Goal: Task Accomplishment & Management: Manage account settings

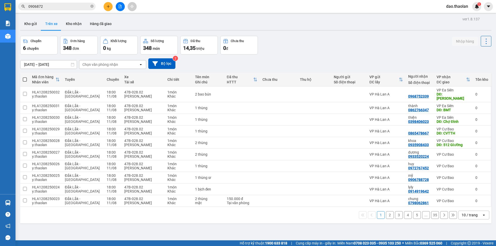
click at [35, 24] on button "Kho gửi" at bounding box center [30, 24] width 21 height 12
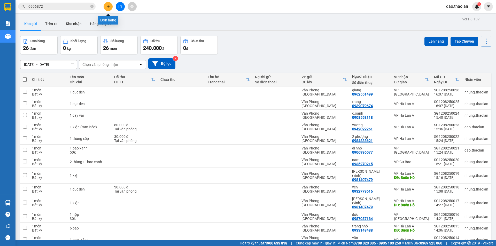
click at [107, 7] on icon "plus" at bounding box center [108, 7] width 4 height 4
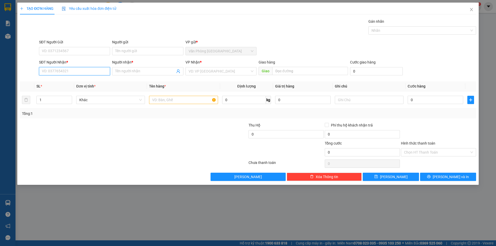
click at [76, 71] on input "SĐT Người Nhận *" at bounding box center [74, 71] width 71 height 8
paste input "0363817909"
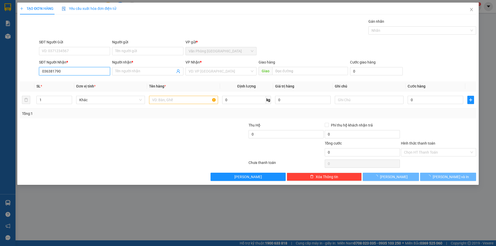
type input "0363817909"
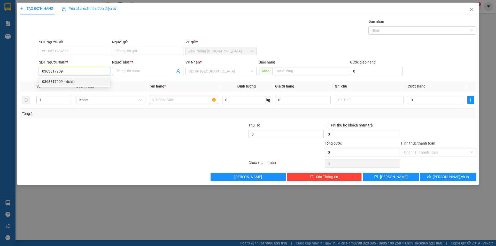
click at [81, 79] on div "0363817909 - viship" at bounding box center [74, 82] width 65 height 6
type input "viship"
type input "0363817909"
click at [169, 100] on input "text" at bounding box center [183, 100] width 69 height 8
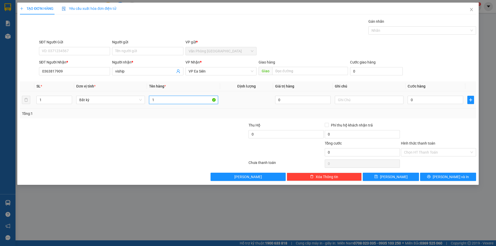
type input "1"
type input "XE Đạp Điên"
click at [366, 99] on input "text" at bounding box center [369, 100] width 69 height 8
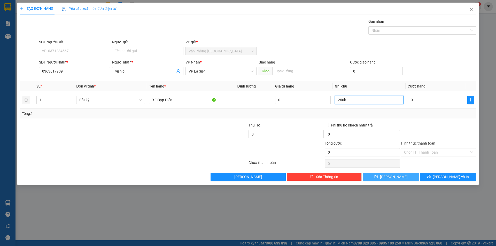
type input "250k"
click at [378, 177] on icon "save" at bounding box center [376, 177] width 4 height 4
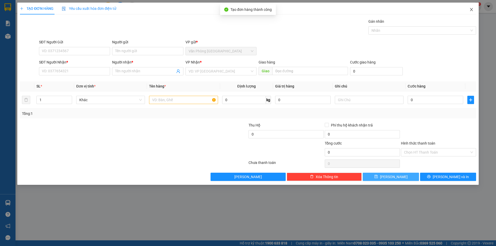
click at [471, 11] on icon "close" at bounding box center [471, 9] width 4 height 4
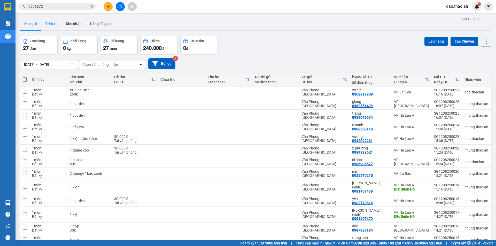
drag, startPoint x: 52, startPoint y: 27, endPoint x: 49, endPoint y: 25, distance: 3.0
click at [52, 26] on button "Trên xe" at bounding box center [51, 24] width 21 height 12
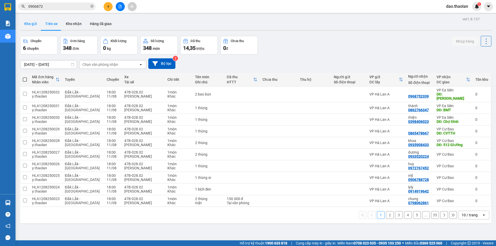
click at [30, 24] on button "Kho gửi" at bounding box center [30, 24] width 21 height 12
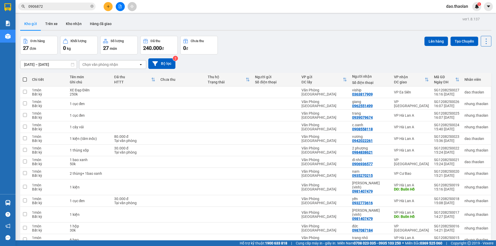
click at [103, 5] on div at bounding box center [120, 6] width 39 height 9
click at [104, 6] on button at bounding box center [108, 6] width 9 height 9
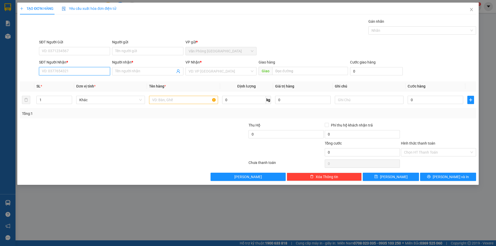
click at [92, 71] on input "SĐT Người Nhận *" at bounding box center [74, 71] width 71 height 8
type input "0878046979"
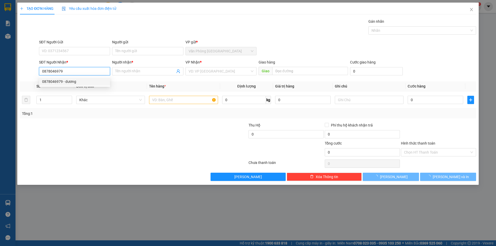
drag, startPoint x: 60, startPoint y: 79, endPoint x: 64, endPoint y: 80, distance: 3.3
click at [60, 79] on div "0878046979 - dương" at bounding box center [74, 81] width 71 height 8
type input "dương"
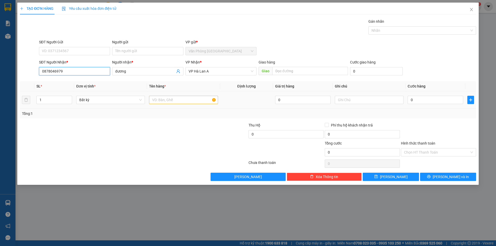
type input "0878046979"
click at [155, 104] on div at bounding box center [183, 100] width 69 height 10
click at [157, 101] on input "1" at bounding box center [183, 100] width 69 height 8
type input "1 hộp (l.kiện)"
drag, startPoint x: 419, startPoint y: 101, endPoint x: 411, endPoint y: 99, distance: 8.2
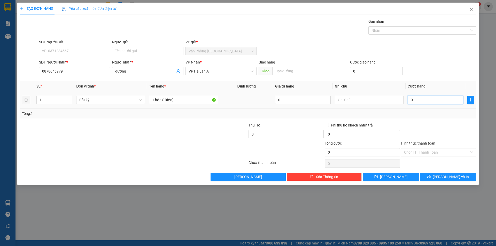
click at [419, 101] on input "0" at bounding box center [435, 100] width 56 height 8
type input "3"
type input "30"
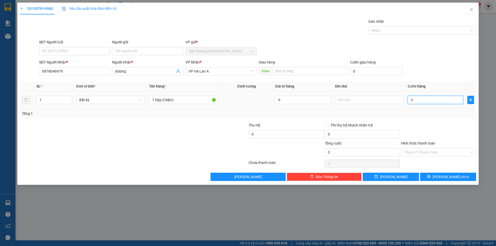
type input "30"
click at [411, 156] on div "Chọn HT Thanh Toán" at bounding box center [438, 152] width 75 height 8
type input "30.000"
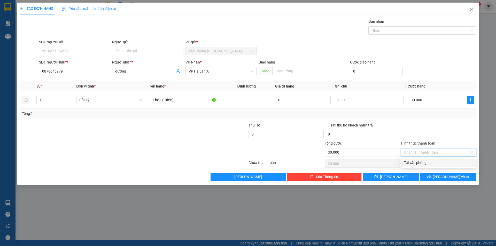
click at [416, 162] on div "Tại văn phòng" at bounding box center [438, 163] width 69 height 6
type input "0"
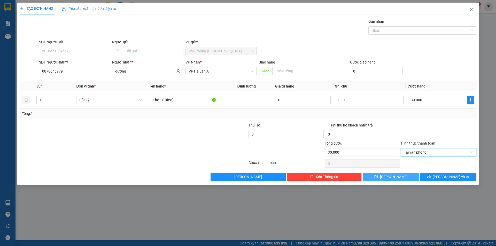
click at [408, 176] on button "[PERSON_NAME]" at bounding box center [391, 177] width 56 height 8
type input "0"
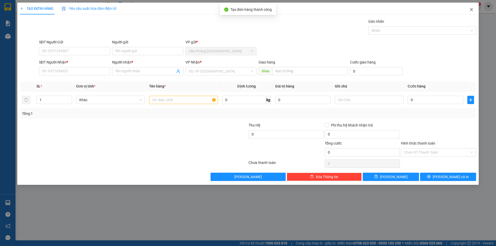
click at [471, 11] on icon "close" at bounding box center [471, 9] width 4 height 4
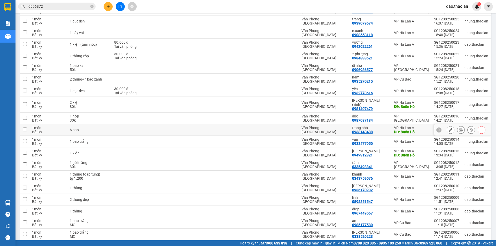
scroll to position [77, 0]
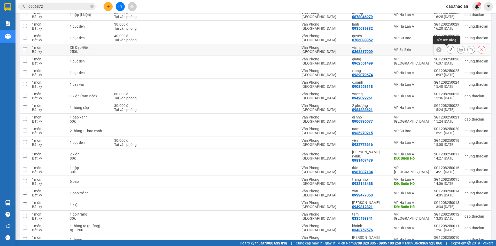
click at [449, 50] on button at bounding box center [450, 49] width 7 height 9
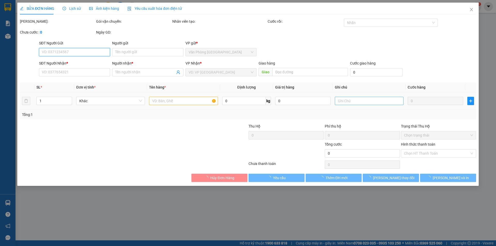
type input "0363817909"
type input "viship"
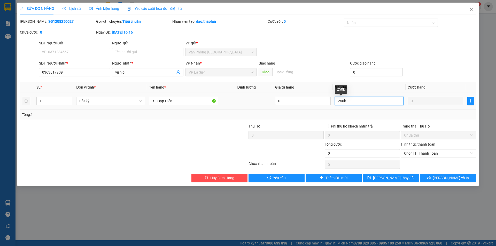
click at [337, 101] on input "250k" at bounding box center [369, 101] width 69 height 8
click at [348, 101] on input "250k" at bounding box center [369, 101] width 69 height 8
type input "250k--xe23"
click at [392, 179] on span "[PERSON_NAME] thay đổi" at bounding box center [393, 178] width 41 height 6
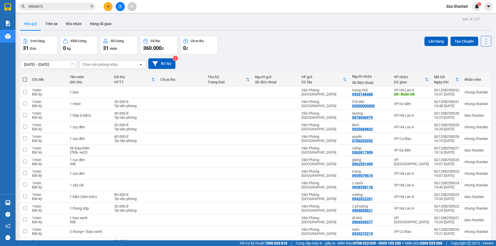
drag, startPoint x: 53, startPoint y: 6, endPoint x: 0, endPoint y: -7, distance: 55.0
click at [0, 0] on html "Kết quả tìm kiếm ( 1 ) Bộ lọc Mã ĐH Trạng thái Món hàng Thu hộ Tổng cước Chưa c…" at bounding box center [248, 123] width 496 height 246
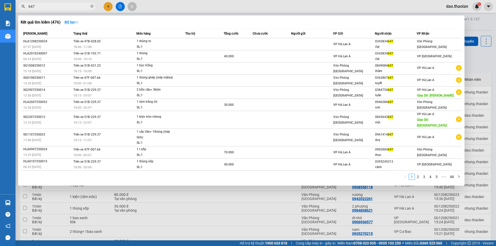
type input "647"
click at [195, 3] on div at bounding box center [248, 123] width 496 height 246
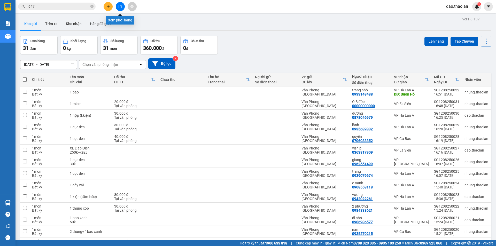
click at [119, 7] on icon "file-add" at bounding box center [120, 7] width 3 height 4
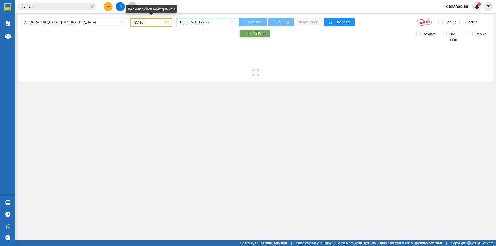
type input "[DATE]"
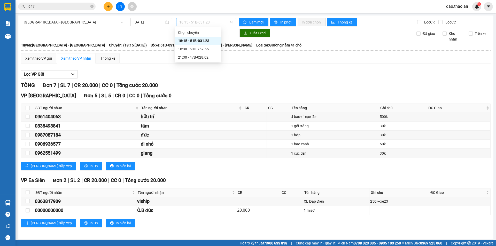
click at [201, 23] on span "18:15 - 51B-031.23" at bounding box center [206, 22] width 54 height 8
click at [32, 57] on div "Xem theo VP gửi" at bounding box center [38, 59] width 27 height 6
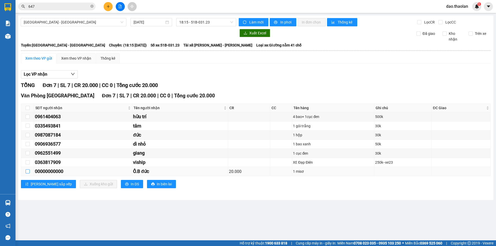
click at [28, 170] on input "checkbox" at bounding box center [28, 171] width 4 height 4
checkbox input "true"
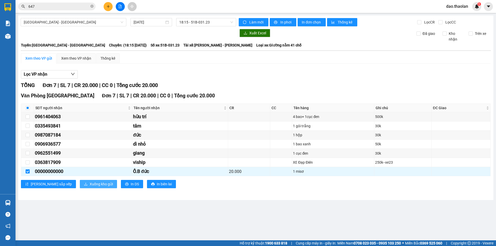
click at [90, 183] on span "Xuống kho gửi" at bounding box center [101, 184] width 23 height 6
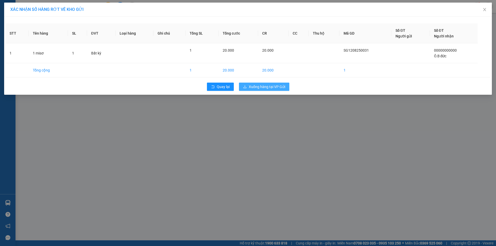
click at [263, 85] on span "Xuống hàng tại VP Gửi" at bounding box center [267, 87] width 36 height 6
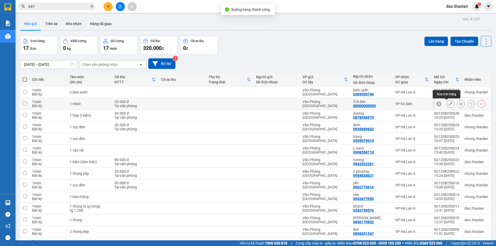
click at [449, 104] on icon at bounding box center [451, 104] width 4 height 4
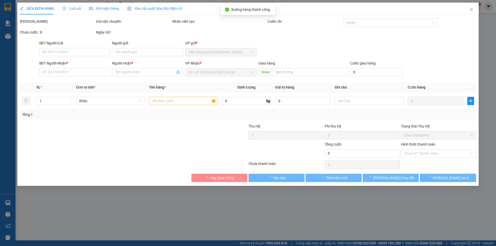
type input "00000000000"
type input "Ô.B đức"
type input "20.000"
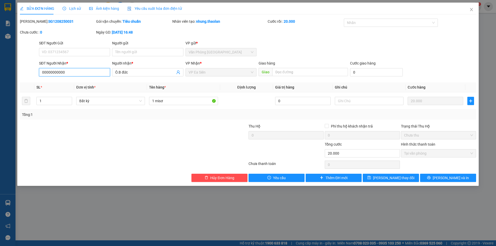
click at [93, 75] on input "00000000000" at bounding box center [74, 72] width 71 height 8
click at [395, 177] on span "[PERSON_NAME] thay đổi" at bounding box center [393, 178] width 41 height 6
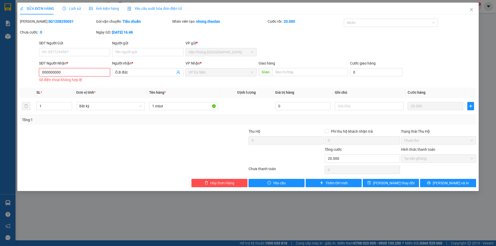
click at [85, 74] on input "000000000" at bounding box center [74, 72] width 71 height 8
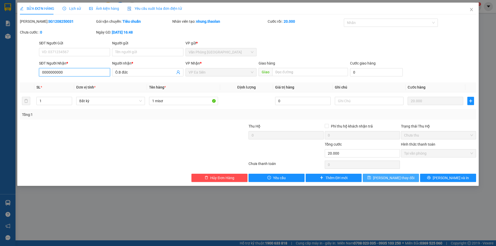
type input "0000000000"
drag, startPoint x: 386, startPoint y: 177, endPoint x: 243, endPoint y: 179, distance: 142.8
click at [268, 185] on div "SỬA ĐƠN HÀNG Lịch sử Ảnh kiện hàng Yêu cầu xuất hóa đơn điện tử Total Paid Fee …" at bounding box center [247, 94] width 461 height 183
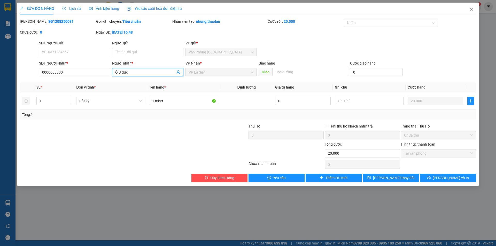
click at [120, 69] on span "Ô.B đức" at bounding box center [147, 72] width 71 height 8
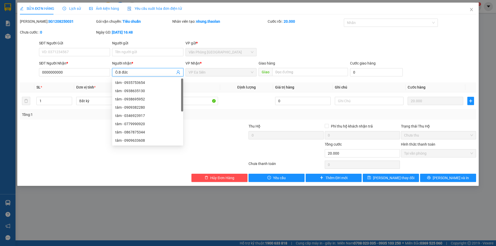
click at [119, 70] on input "Ô.B đức" at bounding box center [145, 72] width 60 height 6
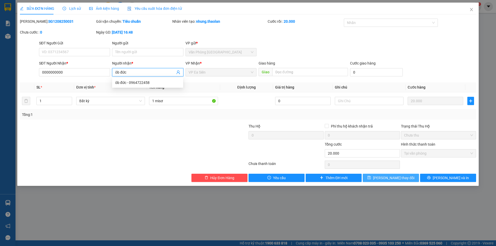
type input "ôb đức"
click at [372, 180] on button "[PERSON_NAME] thay đổi" at bounding box center [391, 178] width 56 height 8
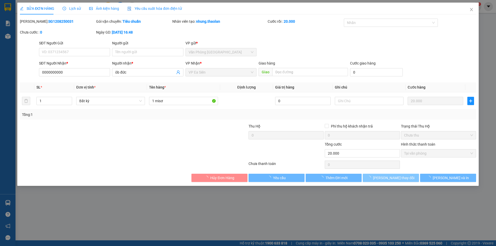
drag, startPoint x: 372, startPoint y: 180, endPoint x: 338, endPoint y: 159, distance: 39.5
click at [370, 177] on button "[PERSON_NAME] thay đổi" at bounding box center [391, 178] width 56 height 8
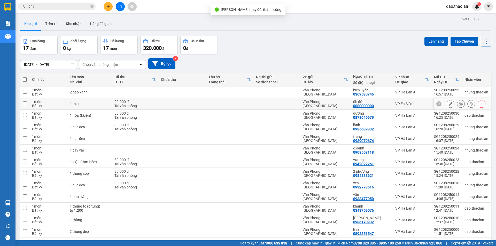
click at [386, 103] on div "ôb đức" at bounding box center [371, 102] width 37 height 4
checkbox input "true"
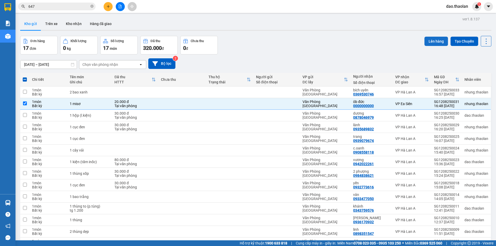
drag, startPoint x: 437, startPoint y: 41, endPoint x: 429, endPoint y: 41, distance: 7.2
click at [436, 41] on button "Lên hàng" at bounding box center [435, 41] width 23 height 9
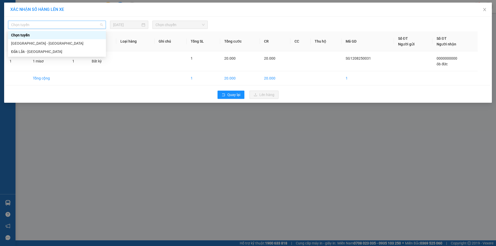
click at [57, 27] on span "Chọn tuyến" at bounding box center [57, 25] width 92 height 8
click at [54, 43] on div "[GEOGRAPHIC_DATA] - [GEOGRAPHIC_DATA]" at bounding box center [57, 44] width 92 height 6
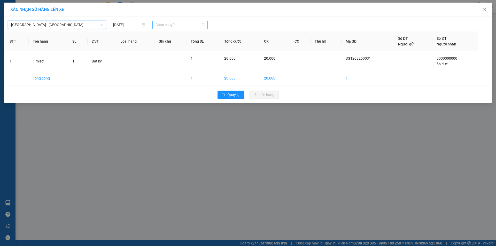
click at [175, 25] on span "Chọn chuyến" at bounding box center [179, 25] width 49 height 8
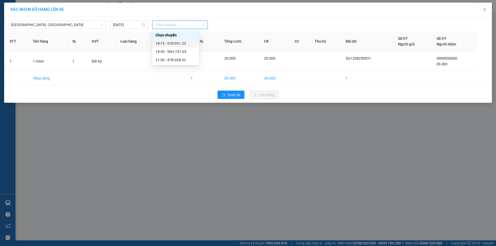
click at [177, 43] on div "18:15 - 51B-031.23" at bounding box center [175, 44] width 40 height 6
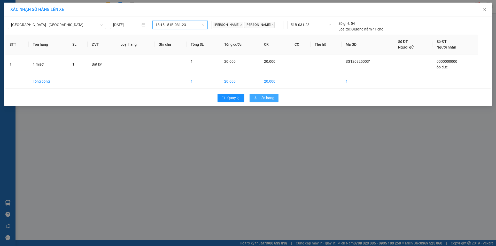
click at [265, 101] on span "Lên hàng" at bounding box center [266, 98] width 15 height 6
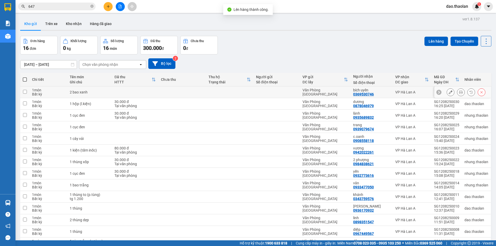
click at [446, 95] on div at bounding box center [450, 92] width 8 height 8
click at [449, 93] on icon at bounding box center [451, 92] width 4 height 4
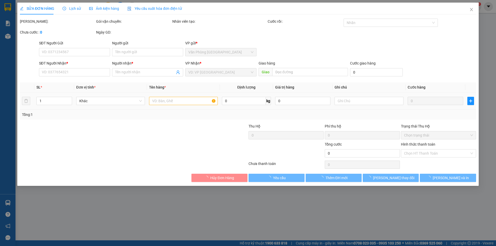
type input "0369530746"
type input "bích uyên"
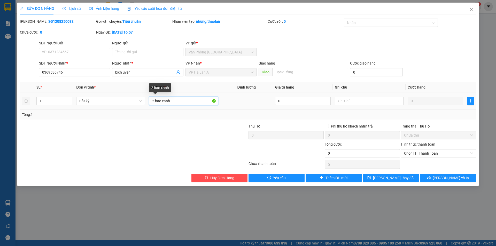
drag, startPoint x: 154, startPoint y: 101, endPoint x: 144, endPoint y: 96, distance: 11.7
click at [145, 96] on tr "1 Bất kỳ 2 bao xanh 0 0" at bounding box center [248, 100] width 456 height 17
type input "4 bao xanh"
click at [392, 179] on span "[PERSON_NAME] thay đổi" at bounding box center [393, 178] width 41 height 6
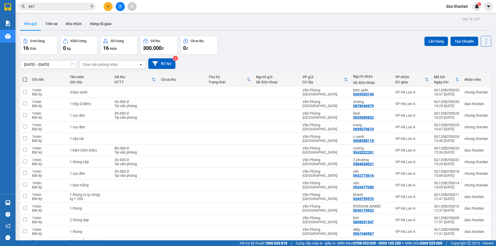
click at [122, 9] on button at bounding box center [120, 6] width 9 height 9
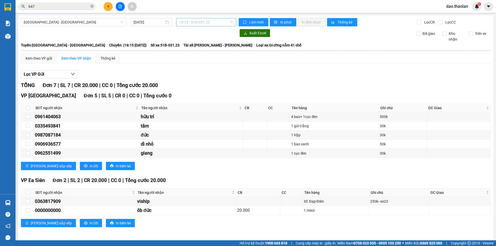
click at [210, 21] on span "18:15 - 51B-031.23" at bounding box center [206, 22] width 54 height 8
click at [205, 50] on div "18:30 - 50H-757.65" at bounding box center [198, 49] width 40 height 6
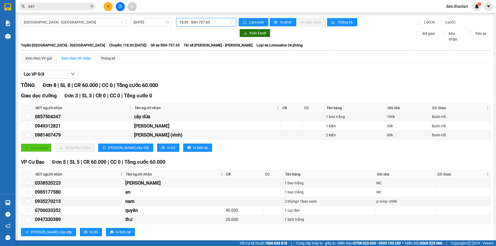
click at [0, 0] on html "Kết quả tìm kiếm ( 476 ) Bộ lọc Mã ĐH Trạng thái Món hàng Thu hộ Tổng cước Chưa…" at bounding box center [248, 123] width 496 height 246
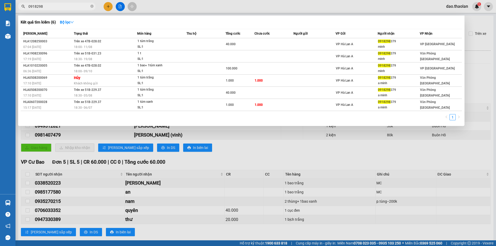
type input "0918298"
click at [108, 8] on div at bounding box center [248, 123] width 496 height 246
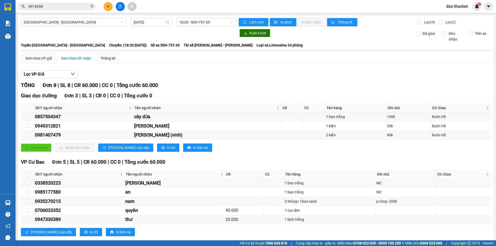
click at [105, 3] on button at bounding box center [108, 6] width 9 height 9
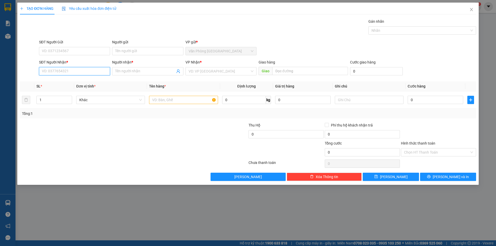
click at [88, 72] on input "SĐT Người Nhận *" at bounding box center [74, 71] width 71 height 8
drag, startPoint x: 58, startPoint y: 81, endPoint x: 114, endPoint y: 84, distance: 56.4
click at [62, 81] on div "0942453277 - sơn" at bounding box center [74, 82] width 65 height 6
type input "0942453277"
type input "sơn"
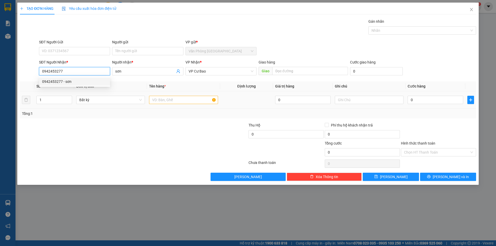
type input "0942453277"
click at [161, 98] on input "text" at bounding box center [183, 100] width 69 height 8
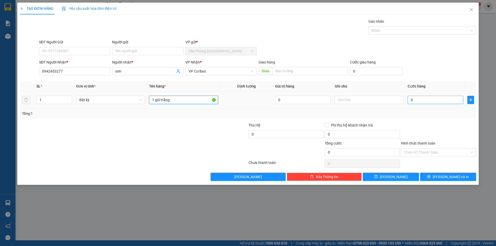
type input "1 gói trắng"
click at [431, 96] on input "0" at bounding box center [435, 100] width 56 height 8
type input "2"
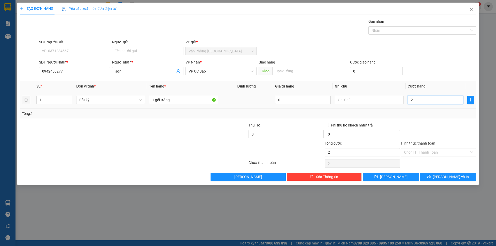
type input "20"
type input "20.000"
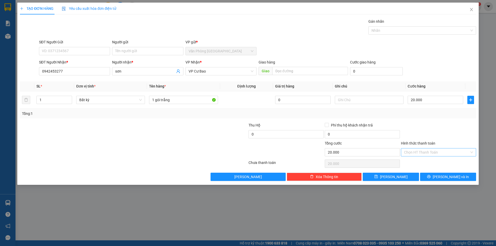
drag, startPoint x: 415, startPoint y: 151, endPoint x: 417, endPoint y: 155, distance: 4.4
click at [416, 153] on input "Hình thức thanh toán" at bounding box center [436, 152] width 65 height 8
click at [419, 159] on div "Tại văn phòng" at bounding box center [438, 163] width 75 height 8
type input "0"
click at [410, 175] on button "[PERSON_NAME]" at bounding box center [391, 177] width 56 height 8
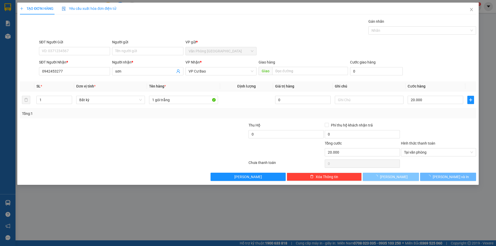
type input "0"
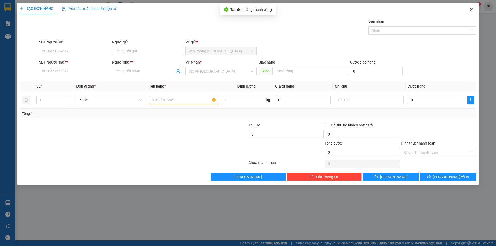
click at [471, 8] on icon "close" at bounding box center [471, 9] width 4 height 4
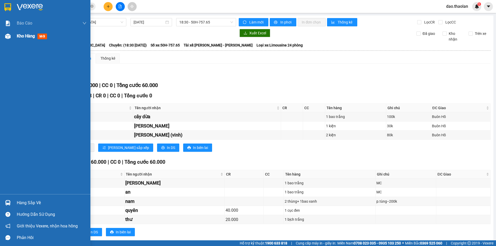
click at [25, 35] on span "Kho hàng" at bounding box center [26, 36] width 18 height 5
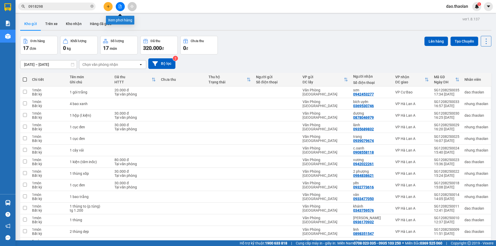
click at [123, 8] on button at bounding box center [120, 6] width 9 height 9
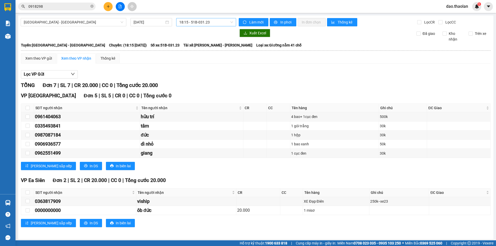
click at [210, 24] on span "18:15 - 51B-031.23" at bounding box center [206, 22] width 54 height 8
click at [208, 51] on div "18:30 - 50H-757.65" at bounding box center [198, 49] width 40 height 6
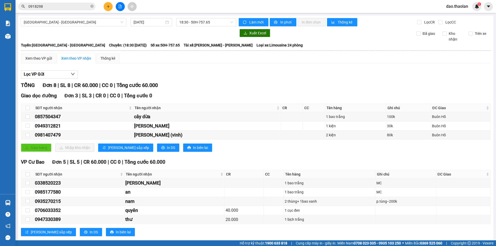
click at [455, 8] on span "dao.thaolan" at bounding box center [457, 6] width 30 height 6
click at [456, 18] on span "Đăng xuất" at bounding box center [461, 16] width 22 height 6
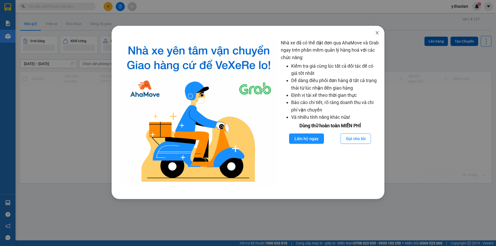
click at [377, 34] on icon "close" at bounding box center [377, 33] width 4 height 4
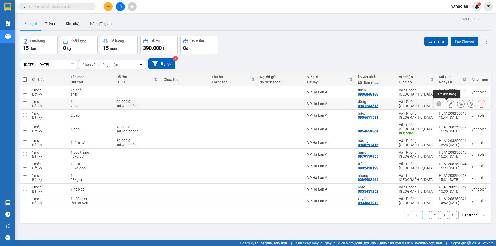
drag, startPoint x: 446, startPoint y: 105, endPoint x: 429, endPoint y: 104, distance: 16.6
click at [449, 105] on icon at bounding box center [451, 104] width 4 height 4
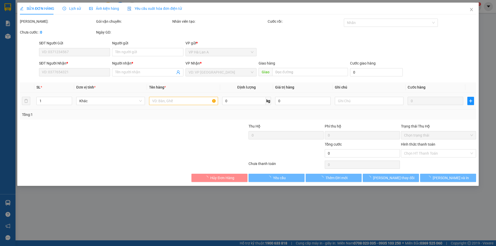
type input "0941233515"
type input "đông"
type input "60.000"
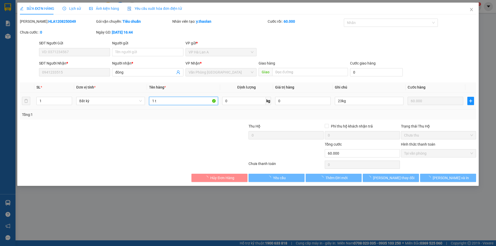
click at [190, 100] on input "1 t" at bounding box center [183, 101] width 69 height 8
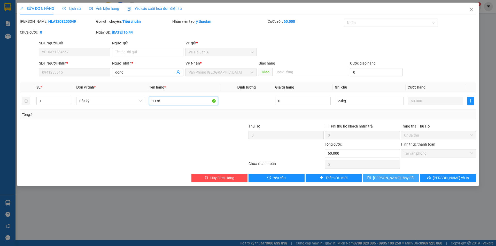
type input "1 t sr"
click at [392, 177] on span "[PERSON_NAME] thay đổi" at bounding box center [393, 178] width 41 height 6
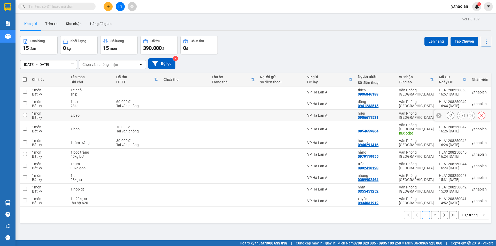
click at [442, 115] on div at bounding box center [462, 116] width 57 height 12
click at [449, 115] on icon at bounding box center [451, 116] width 4 height 4
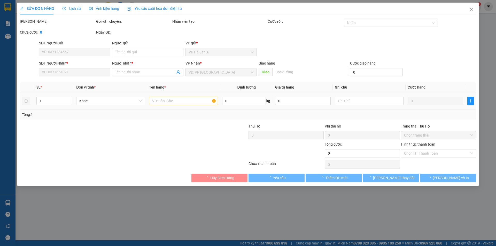
type input "0906611531"
type input "hiệp"
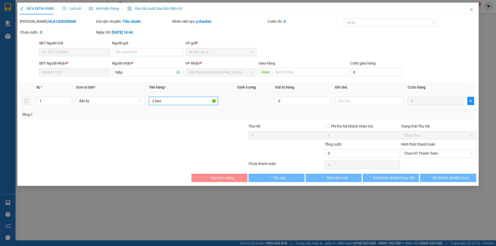
click at [178, 102] on input "2 bao" at bounding box center [183, 101] width 69 height 8
type input "2 bao trắng"
click at [356, 104] on input "text" at bounding box center [369, 101] width 69 height 8
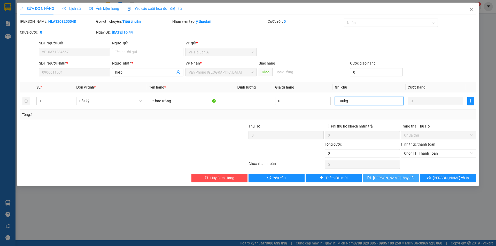
type input "100kg"
click at [371, 177] on icon "save" at bounding box center [369, 178] width 4 height 4
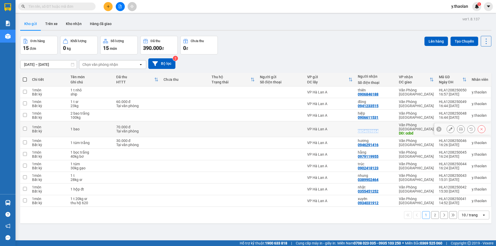
drag, startPoint x: 379, startPoint y: 129, endPoint x: 356, endPoint y: 130, distance: 23.0
click at [358, 130] on div "0854659864" at bounding box center [376, 129] width 36 height 8
checkbox input "true"
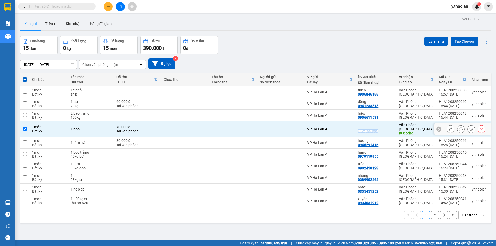
copy div "0854659864"
click at [447, 128] on button at bounding box center [450, 129] width 7 height 9
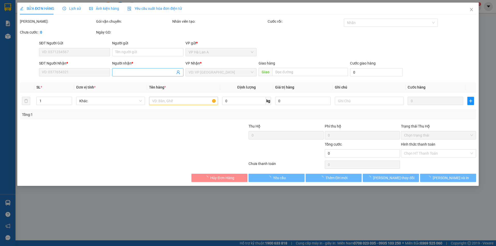
click at [135, 74] on input "Người nhận *" at bounding box center [145, 72] width 60 height 6
type input "0854659864"
type input "ccbd"
type input "70.000"
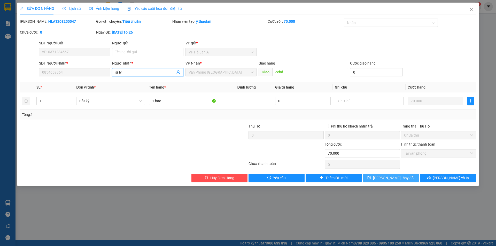
type input "sr ly"
click at [384, 179] on span "[PERSON_NAME] thay đổi" at bounding box center [393, 178] width 41 height 6
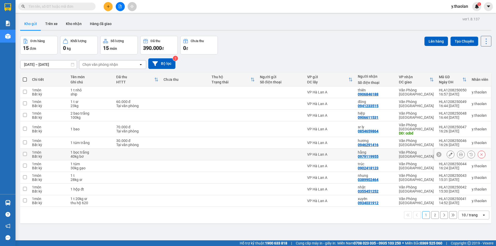
click at [449, 153] on icon at bounding box center [451, 155] width 4 height 4
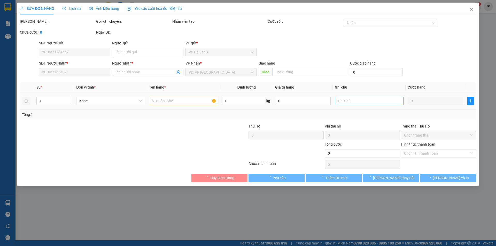
type input "0979119955"
type input "hằng"
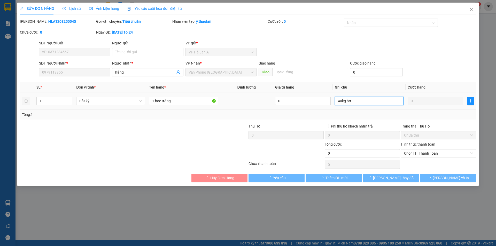
drag, startPoint x: 345, startPoint y: 99, endPoint x: 362, endPoint y: 100, distance: 17.1
click at [362, 100] on input "40kg bơ" at bounding box center [369, 101] width 69 height 8
type input "40kg"
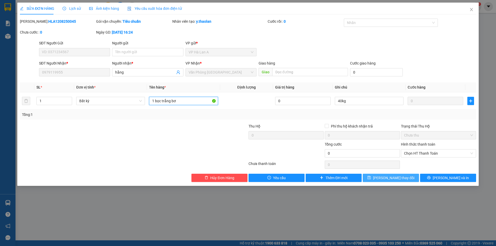
type input "1 bọc trắng bơ"
click at [395, 179] on span "[PERSON_NAME] thay đổi" at bounding box center [393, 178] width 41 height 6
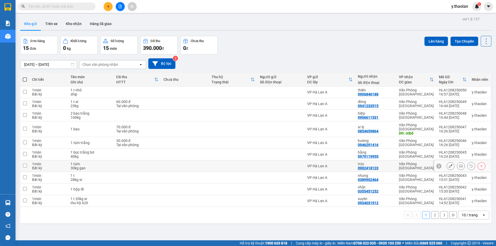
click at [449, 164] on icon at bounding box center [451, 166] width 4 height 4
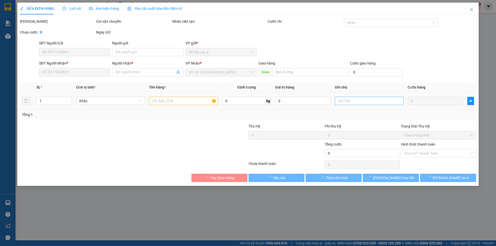
type input "0902418123"
type input "trúc"
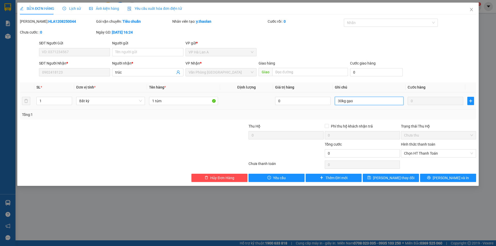
drag, startPoint x: 345, startPoint y: 100, endPoint x: 364, endPoint y: 101, distance: 18.4
click at [364, 101] on input "30kg gạo" at bounding box center [369, 101] width 69 height 8
type input "30kg"
click at [162, 102] on input "1 túm gạo" at bounding box center [183, 101] width 69 height 8
type input "1 túm gạo"
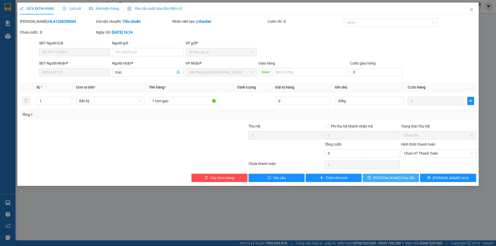
click at [398, 179] on span "[PERSON_NAME] thay đổi" at bounding box center [393, 178] width 41 height 6
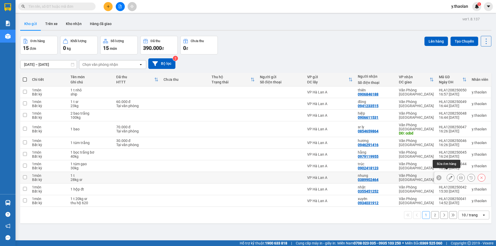
click at [449, 176] on icon at bounding box center [451, 178] width 4 height 4
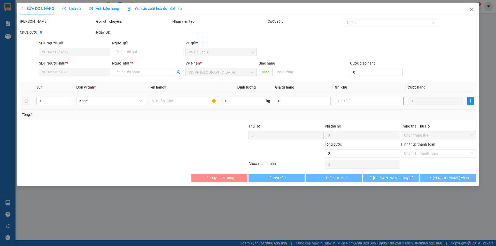
type input "0389902464"
type input "nhung"
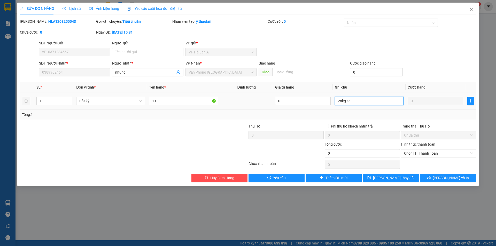
drag, startPoint x: 344, startPoint y: 101, endPoint x: 358, endPoint y: 99, distance: 14.4
click at [361, 100] on input "28kg sr" at bounding box center [369, 101] width 69 height 8
type input "28kg"
type input "1 t sr"
click at [400, 179] on span "[PERSON_NAME] thay đổi" at bounding box center [393, 178] width 41 height 6
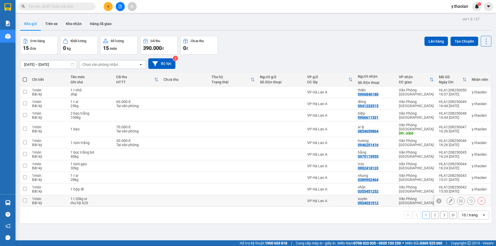
click at [449, 199] on icon at bounding box center [451, 201] width 4 height 4
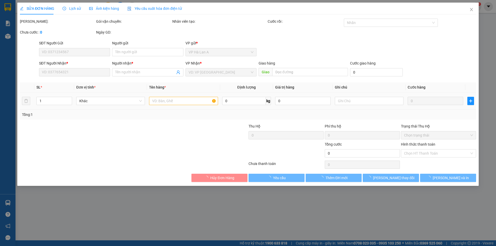
type input "0934031912"
type input "xuyên"
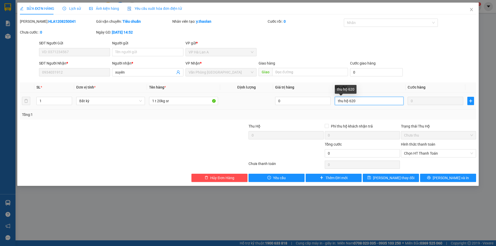
click at [344, 100] on input "thu hộ 620" at bounding box center [369, 101] width 69 height 8
type input "20kg--t.hộ 620"
click at [165, 99] on input "1 t 20kg sr" at bounding box center [183, 101] width 69 height 8
type input "1 t sr"
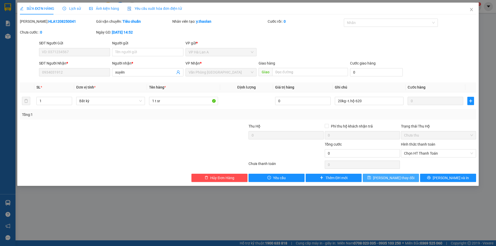
drag, startPoint x: 393, startPoint y: 169, endPoint x: 394, endPoint y: 175, distance: 5.7
click at [394, 169] on div "0" at bounding box center [362, 165] width 75 height 10
click at [394, 175] on span "[PERSON_NAME] thay đổi" at bounding box center [393, 178] width 41 height 6
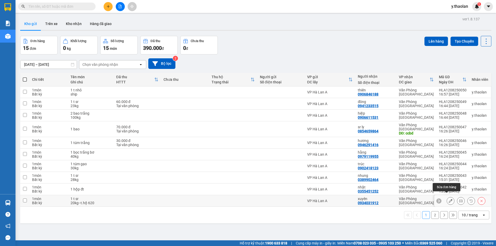
click at [449, 199] on icon at bounding box center [451, 201] width 4 height 4
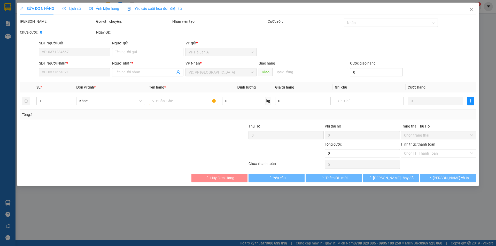
type input "0934031912"
type input "xuyên"
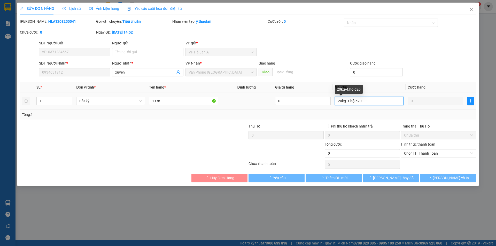
click at [367, 99] on input "20kg--t.hộ 620" at bounding box center [369, 101] width 69 height 8
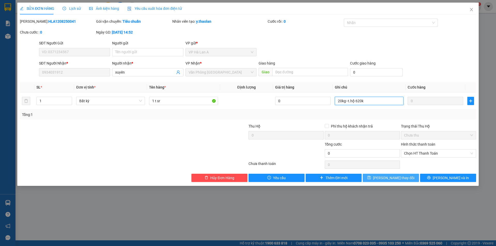
type input "20kg--t.hộ 620k"
click at [396, 178] on span "[PERSON_NAME] thay đổi" at bounding box center [393, 178] width 41 height 6
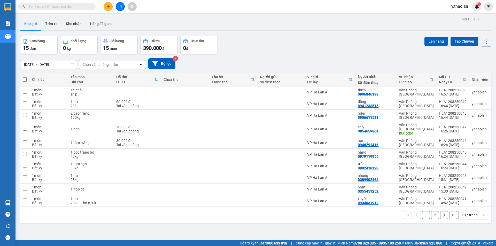
click at [432, 211] on button "2" at bounding box center [435, 215] width 8 height 8
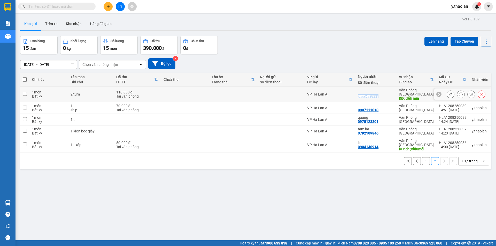
drag, startPoint x: 376, startPoint y: 95, endPoint x: 358, endPoint y: 96, distance: 18.6
click at [358, 96] on div "0835485998" at bounding box center [368, 96] width 21 height 4
copy div "0835485998"
click at [449, 92] on icon at bounding box center [451, 94] width 4 height 4
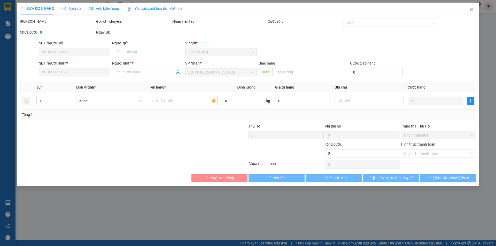
type input "0835485998"
type input "đắk min"
type input "110.000"
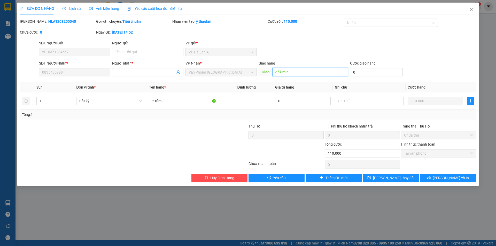
click at [303, 69] on input "đắk min" at bounding box center [310, 72] width 76 height 8
click at [301, 72] on input "đắk min" at bounding box center [310, 72] width 76 height 8
type input "đăkmil"
click at [394, 177] on span "[PERSON_NAME] thay đổi" at bounding box center [393, 178] width 41 height 6
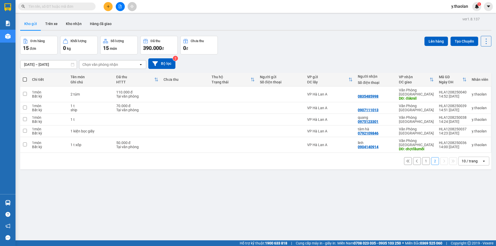
drag, startPoint x: 455, startPoint y: 154, endPoint x: 458, endPoint y: 155, distance: 3.5
click at [458, 157] on div "10 / trang" at bounding box center [469, 161] width 23 height 8
drag, startPoint x: 460, startPoint y: 211, endPoint x: 432, endPoint y: 184, distance: 39.1
click at [460, 210] on span "100 / trang" at bounding box center [467, 210] width 19 height 5
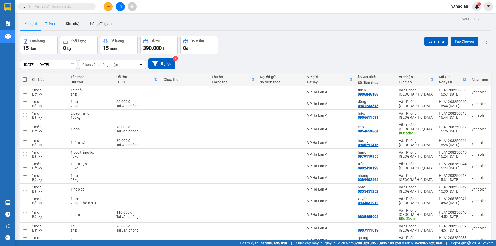
click at [55, 25] on button "Trên xe" at bounding box center [51, 24] width 21 height 12
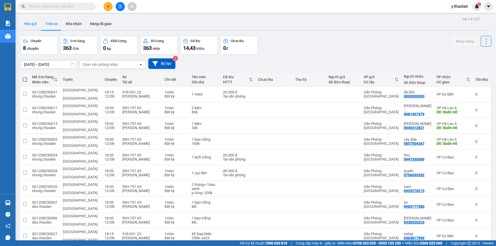
click at [26, 27] on button "Kho gửi" at bounding box center [30, 24] width 21 height 12
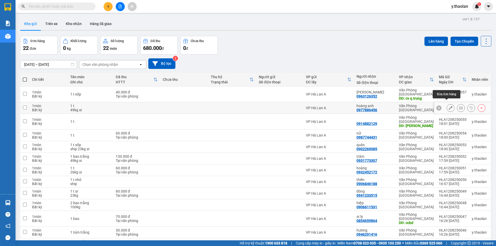
click at [448, 104] on button at bounding box center [450, 108] width 7 height 9
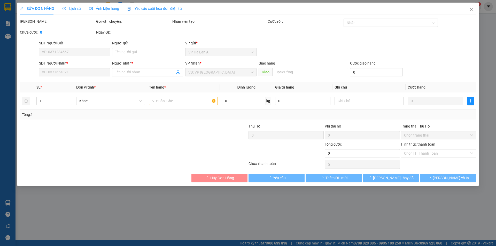
type input "0977886456"
type input "hoàng anh"
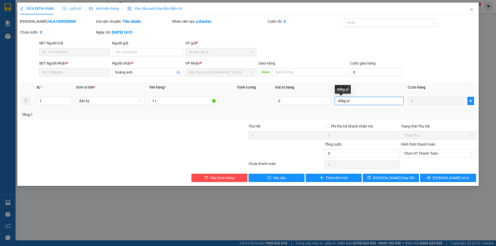
drag, startPoint x: 345, startPoint y: 101, endPoint x: 355, endPoint y: 100, distance: 10.4
click at [355, 100] on input "49kg sr" at bounding box center [369, 101] width 69 height 8
type input "49kg"
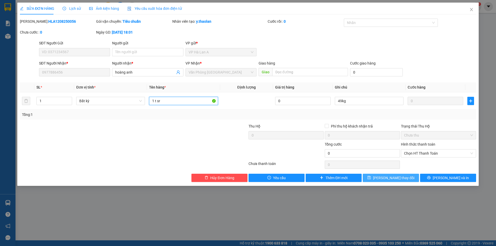
type input "1 t sr"
click at [384, 178] on button "[PERSON_NAME] thay đổi" at bounding box center [391, 178] width 56 height 8
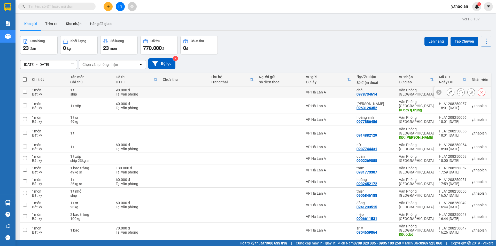
click at [449, 93] on icon at bounding box center [451, 92] width 4 height 4
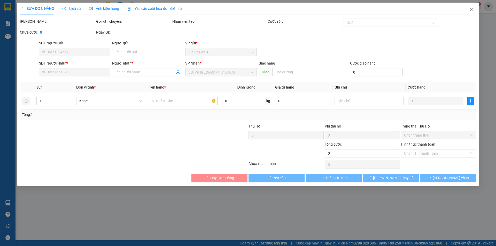
type input "0978734614"
type input "châu"
type input "90.000"
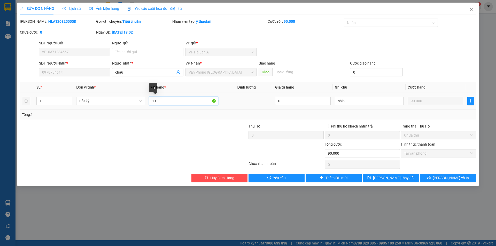
click at [193, 99] on input "1 t" at bounding box center [183, 101] width 69 height 8
type input "1 t sr"
click at [391, 179] on div "Total Paid Fee 90.000 Total UnPaid Fee 0 Cash Collection Total Fee Mã ĐH: HLA12…" at bounding box center [248, 100] width 456 height 163
click at [392, 181] on button "[PERSON_NAME] thay đổi" at bounding box center [391, 178] width 56 height 8
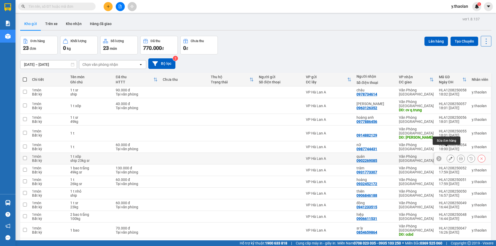
click at [447, 154] on button at bounding box center [450, 158] width 7 height 9
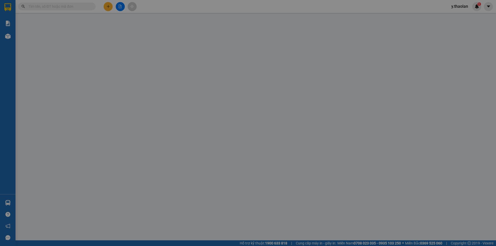
type input "0902269085"
type input "quân"
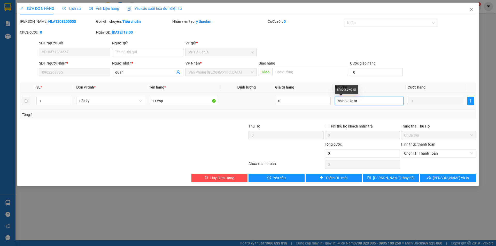
drag, startPoint x: 352, startPoint y: 101, endPoint x: 361, endPoint y: 100, distance: 8.6
click at [361, 100] on input "ship 23kg sr" at bounding box center [369, 101] width 69 height 8
type input "ship 23kg"
type input "1 t xốp sr"
drag, startPoint x: 353, startPoint y: 100, endPoint x: 346, endPoint y: 102, distance: 7.7
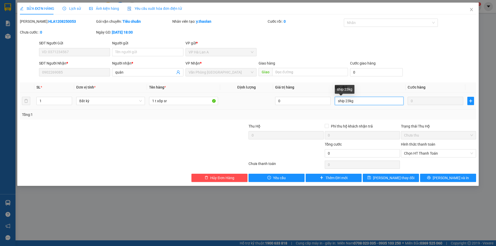
click at [346, 102] on input "ship 23kg" at bounding box center [369, 101] width 69 height 8
click at [346, 101] on input "23kgship" at bounding box center [369, 101] width 69 height 8
type input "23kg--ship"
click at [392, 178] on span "[PERSON_NAME] thay đổi" at bounding box center [393, 178] width 41 height 6
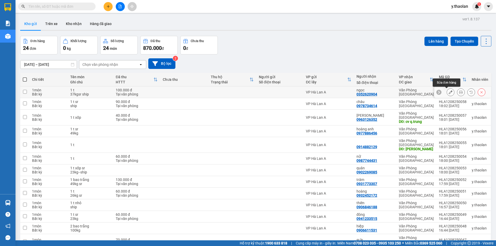
click at [449, 92] on button at bounding box center [450, 92] width 7 height 9
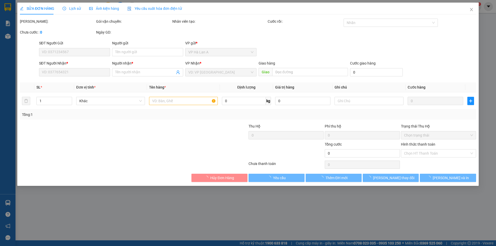
type input "0352620904"
type input "ngọc"
type input "100.000"
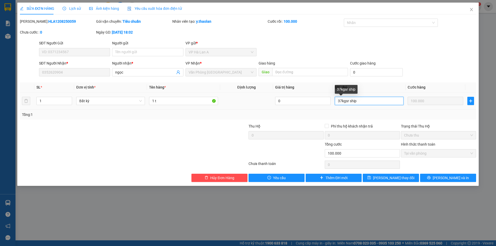
drag, startPoint x: 348, startPoint y: 101, endPoint x: 346, endPoint y: 102, distance: 2.7
click at [346, 102] on input "37kgsr ship" at bounding box center [369, 101] width 69 height 8
type input "37kg ship"
type input "1 tsr"
click at [347, 103] on input "37kg ship" at bounding box center [369, 101] width 69 height 8
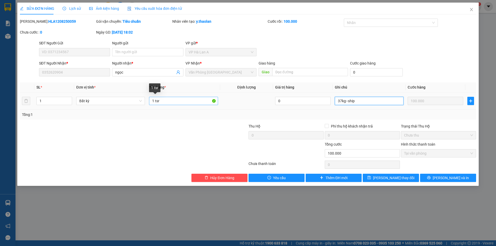
type input "37kg--ship"
click at [156, 102] on input "1 tsr" at bounding box center [183, 101] width 69 height 8
type input "1 t sr"
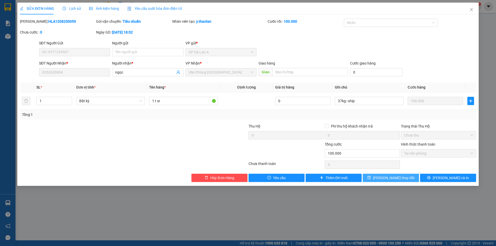
click at [400, 178] on span "[PERSON_NAME] thay đổi" at bounding box center [393, 178] width 41 height 6
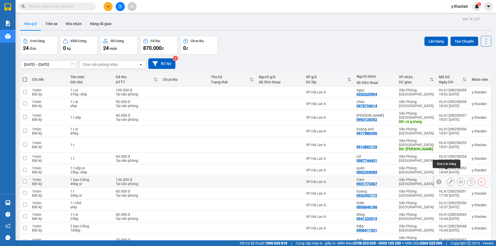
click at [447, 177] on button at bounding box center [450, 181] width 7 height 9
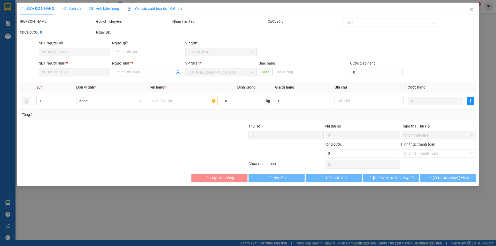
type input "0931773307"
type input "trâm"
type input "130.000"
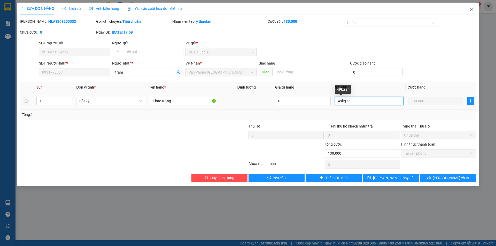
drag, startPoint x: 344, startPoint y: 102, endPoint x: 357, endPoint y: 103, distance: 13.2
click at [357, 103] on input "49kg sr" at bounding box center [369, 101] width 69 height 8
click at [353, 104] on input "49kg sr" at bounding box center [369, 101] width 69 height 8
click at [346, 99] on input "49kg sr" at bounding box center [369, 101] width 69 height 8
drag, startPoint x: 345, startPoint y: 101, endPoint x: 352, endPoint y: 102, distance: 6.5
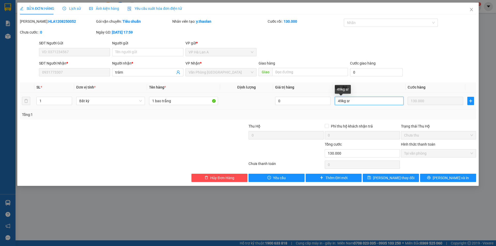
click at [352, 102] on input "49kg sr" at bounding box center [369, 101] width 69 height 8
type input "49kg"
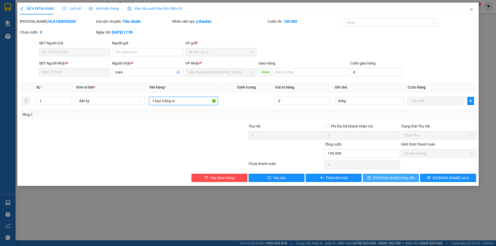
type input "1 bao trắng sr"
click at [390, 176] on span "[PERSON_NAME] thay đổi" at bounding box center [393, 178] width 41 height 6
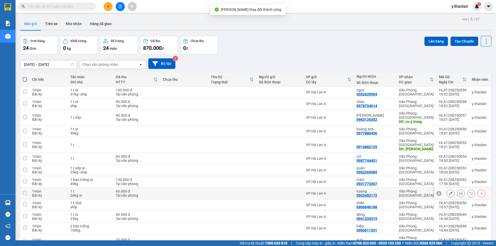
click at [449, 192] on icon at bounding box center [451, 194] width 4 height 4
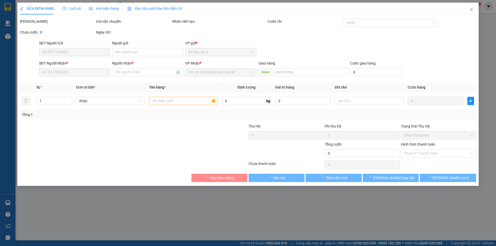
type input "0932452172"
type input "hoàng"
type input "60.000"
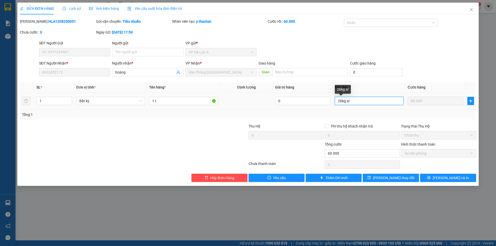
drag, startPoint x: 345, startPoint y: 101, endPoint x: 355, endPoint y: 100, distance: 9.6
click at [355, 100] on input "26kg sr" at bounding box center [369, 101] width 69 height 8
type input "26kg"
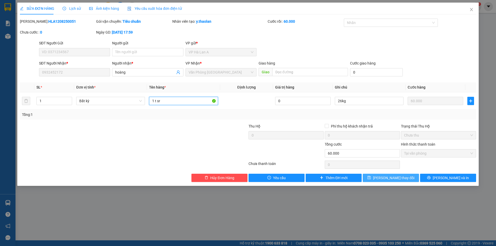
type input "1 t sr"
click at [391, 178] on span "[PERSON_NAME] thay đổi" at bounding box center [393, 178] width 41 height 6
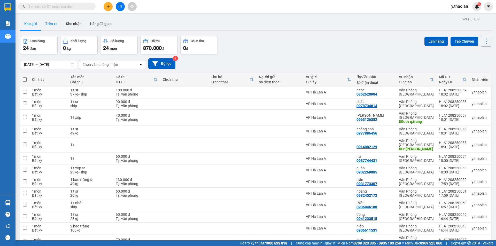
click at [53, 28] on button "Trên xe" at bounding box center [51, 24] width 21 height 12
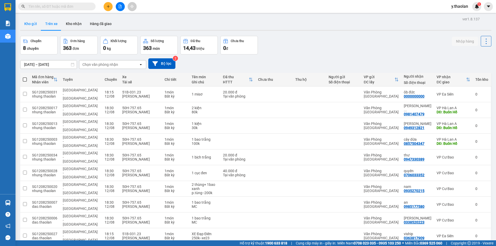
click at [34, 25] on button "Kho gửi" at bounding box center [30, 24] width 21 height 12
